Goal: Information Seeking & Learning: Learn about a topic

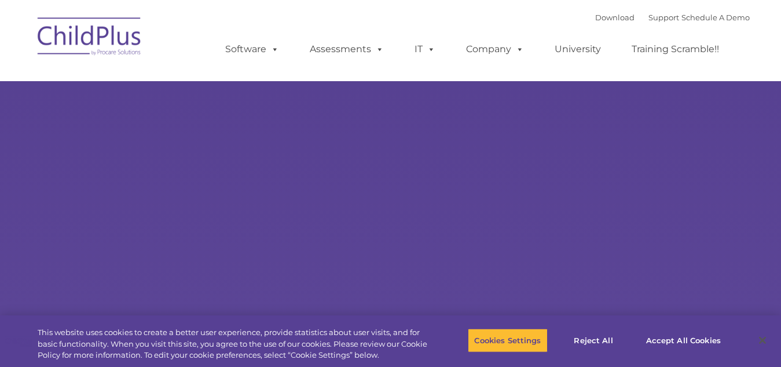
select select "MEDIUM"
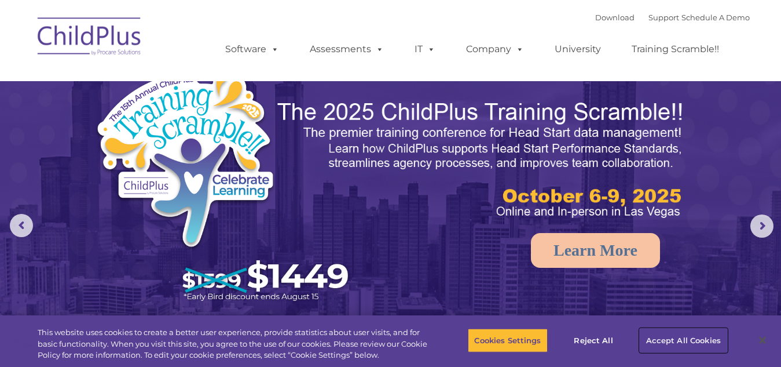
click at [704, 338] on button "Accept All Cookies" at bounding box center [683, 340] width 87 height 24
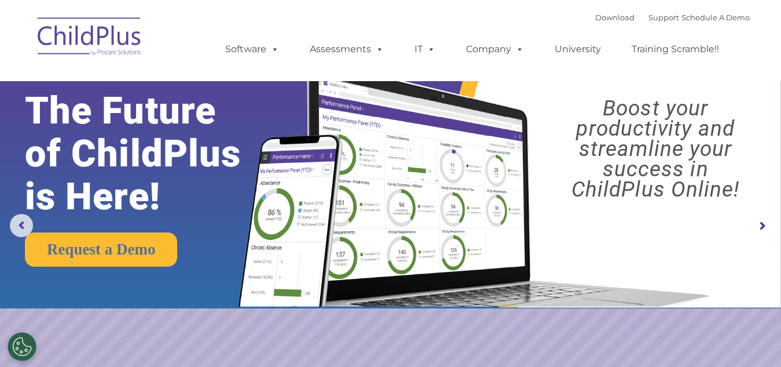
click at [763, 225] on rs-arrow at bounding box center [762, 225] width 23 height 23
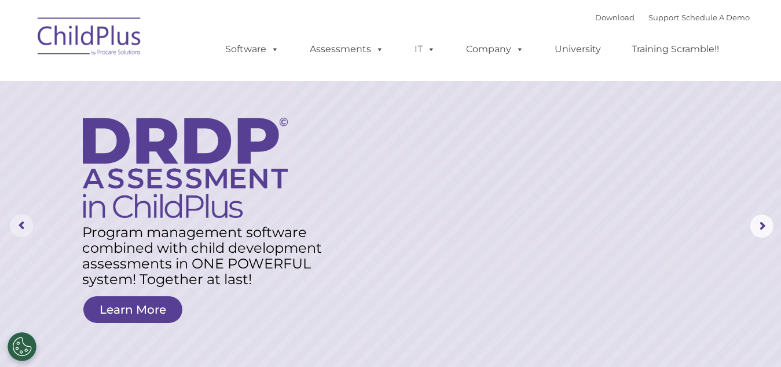
click at [23, 224] on rs-arrow at bounding box center [21, 225] width 23 height 23
click at [144, 305] on link "Learn More" at bounding box center [132, 309] width 99 height 27
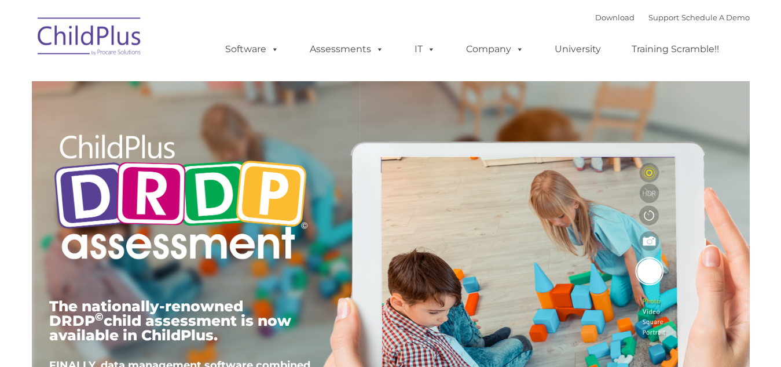
type input ""
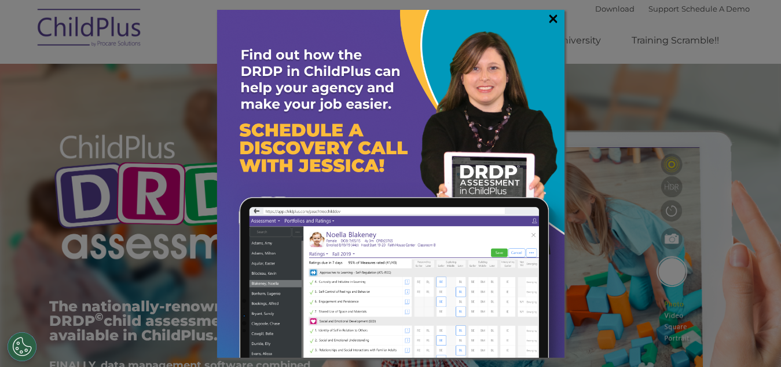
click at [555, 17] on link "×" at bounding box center [553, 19] width 13 height 12
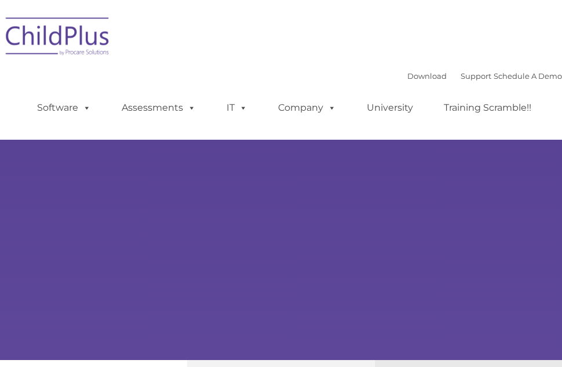
type input ""
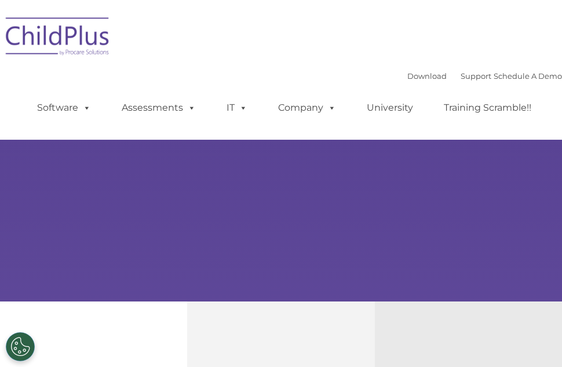
select select "MEDIUM"
